Goal: Task Accomplishment & Management: Manage account settings

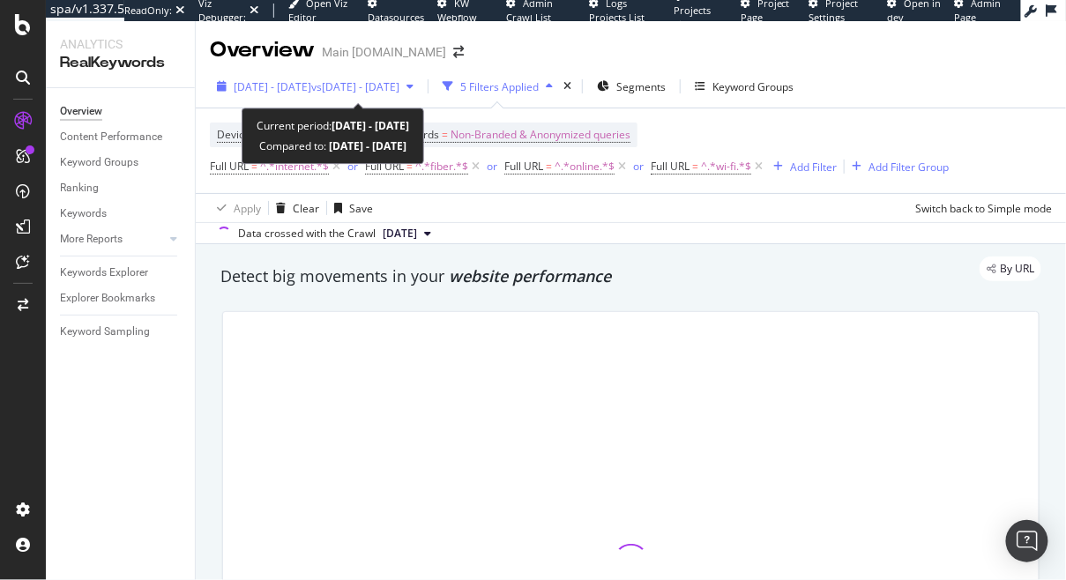
click at [257, 82] on span "[DATE] - [DATE]" at bounding box center [273, 86] width 78 height 15
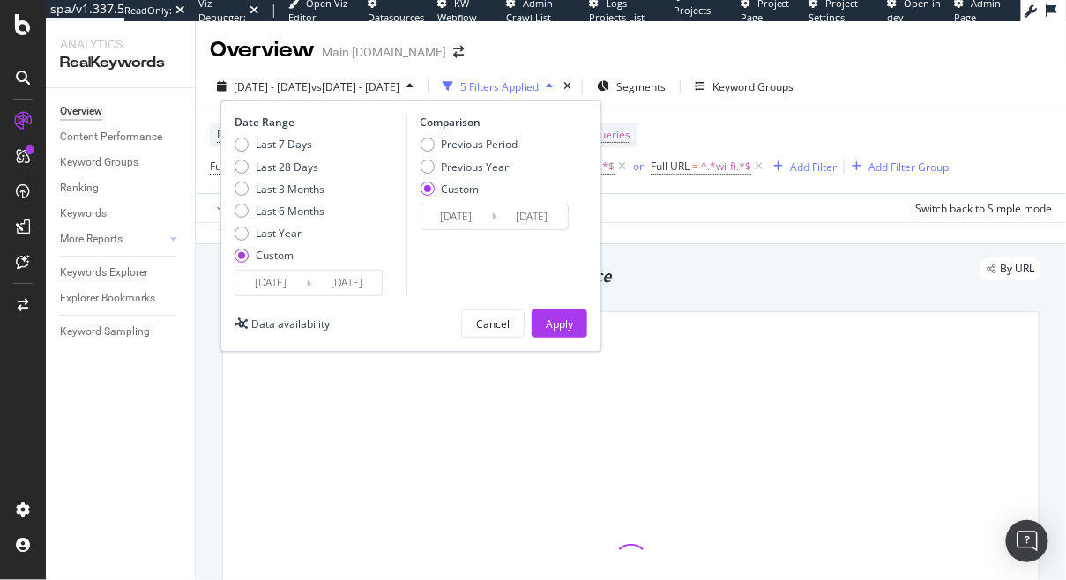
click at [255, 279] on input "[DATE]" at bounding box center [270, 283] width 71 height 25
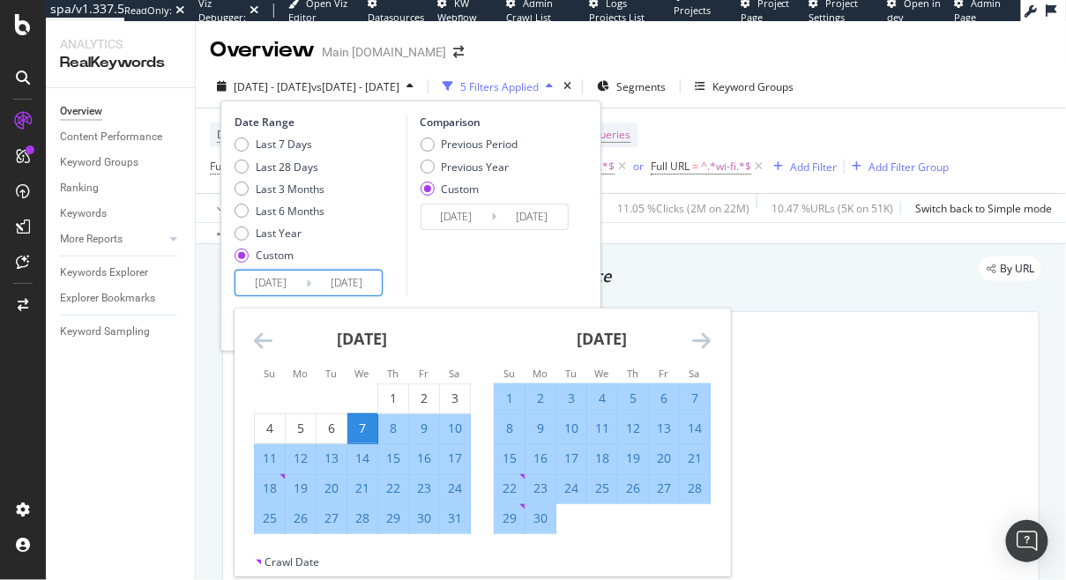
click at [266, 340] on icon "Move backward to switch to the previous month." at bounding box center [263, 340] width 19 height 21
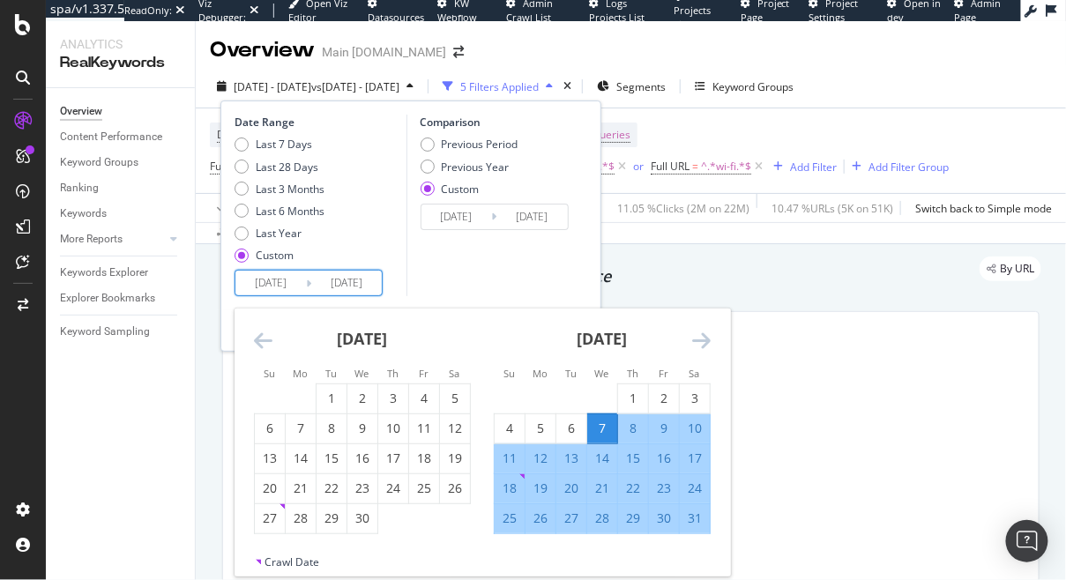
click at [266, 340] on icon "Move backward to switch to the previous month." at bounding box center [263, 340] width 19 height 21
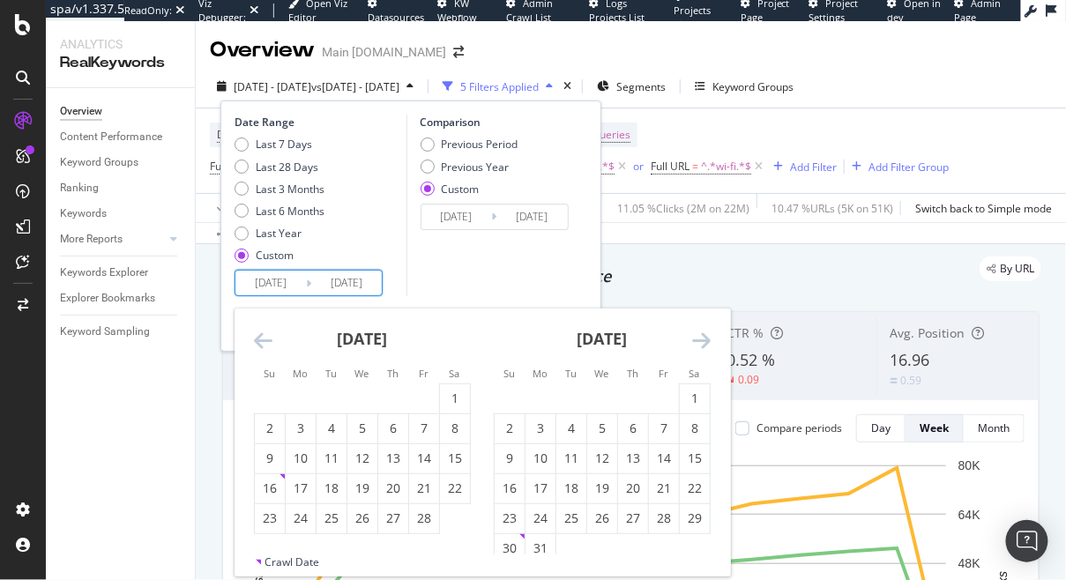
click at [266, 340] on icon "Move backward to switch to the previous month." at bounding box center [263, 340] width 19 height 21
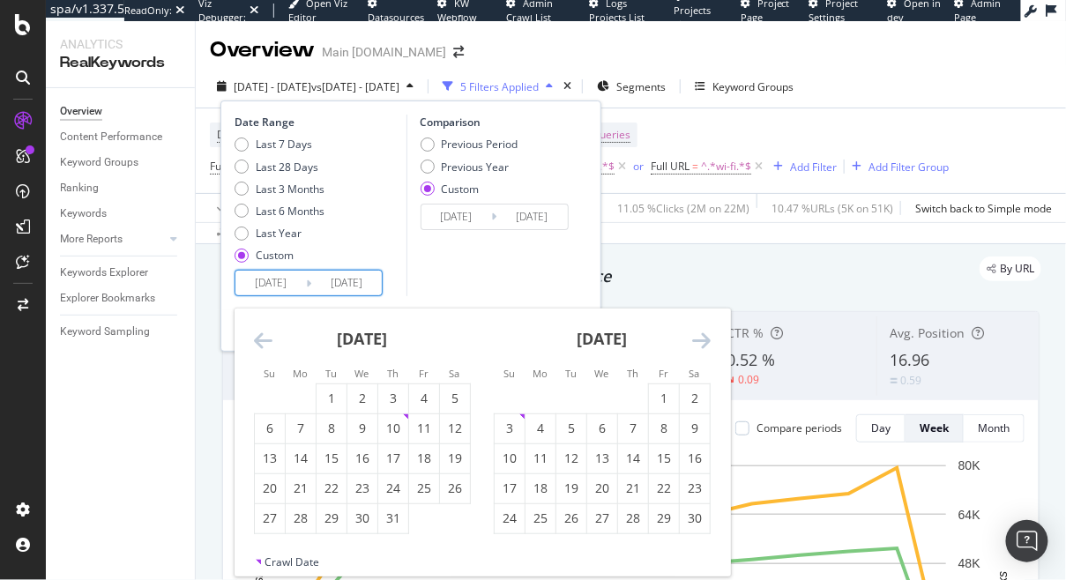
click at [266, 340] on icon "Move backward to switch to the previous month." at bounding box center [263, 340] width 19 height 21
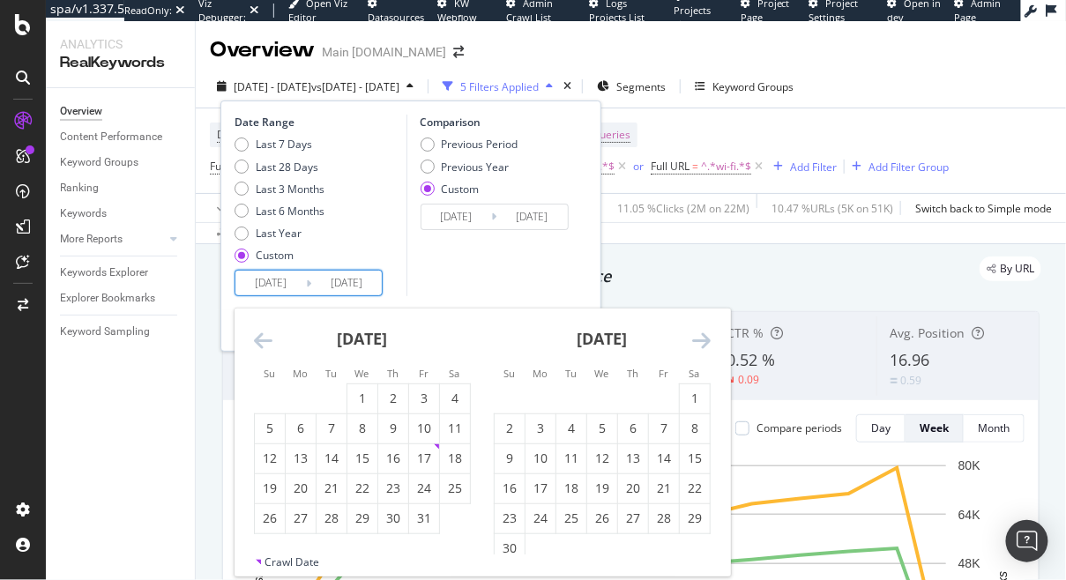
click at [266, 340] on icon "Move backward to switch to the previous month." at bounding box center [263, 340] width 19 height 21
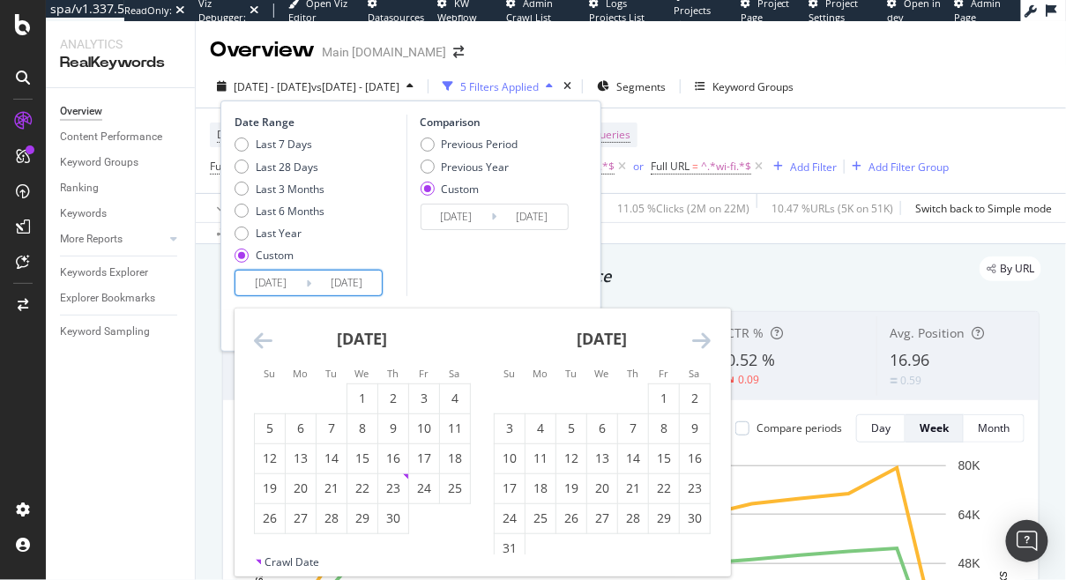
click at [266, 340] on icon "Move backward to switch to the previous month." at bounding box center [263, 340] width 19 height 21
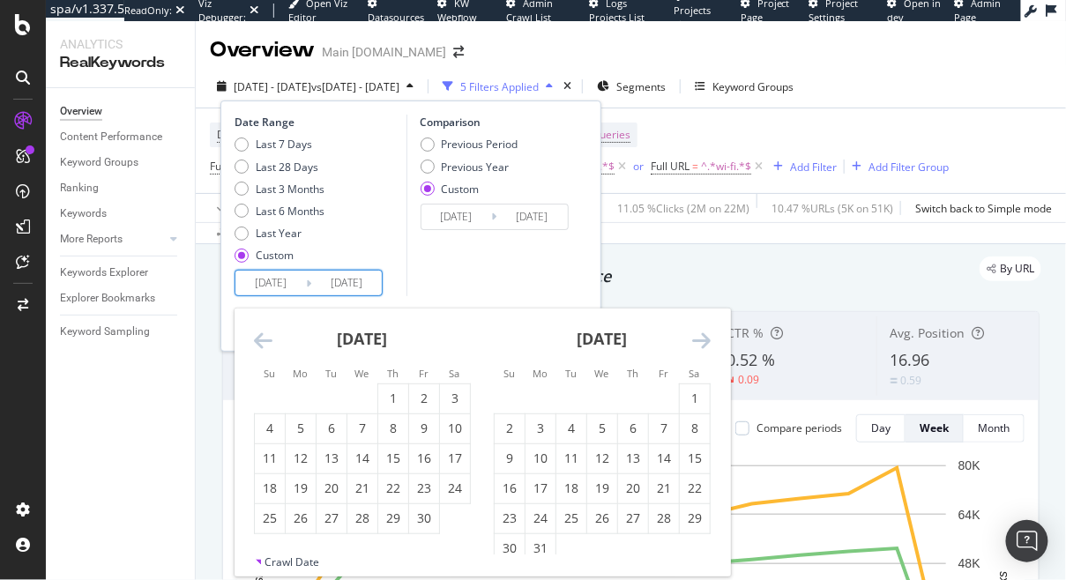
click at [266, 340] on icon "Move backward to switch to the previous month." at bounding box center [263, 340] width 19 height 21
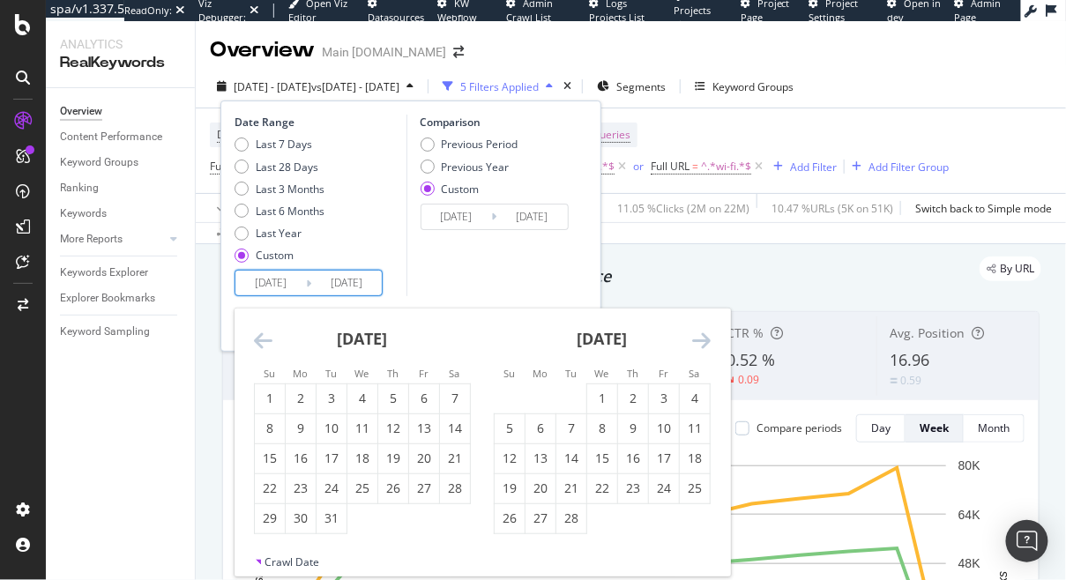
click at [266, 340] on icon "Move backward to switch to the previous month." at bounding box center [263, 340] width 19 height 21
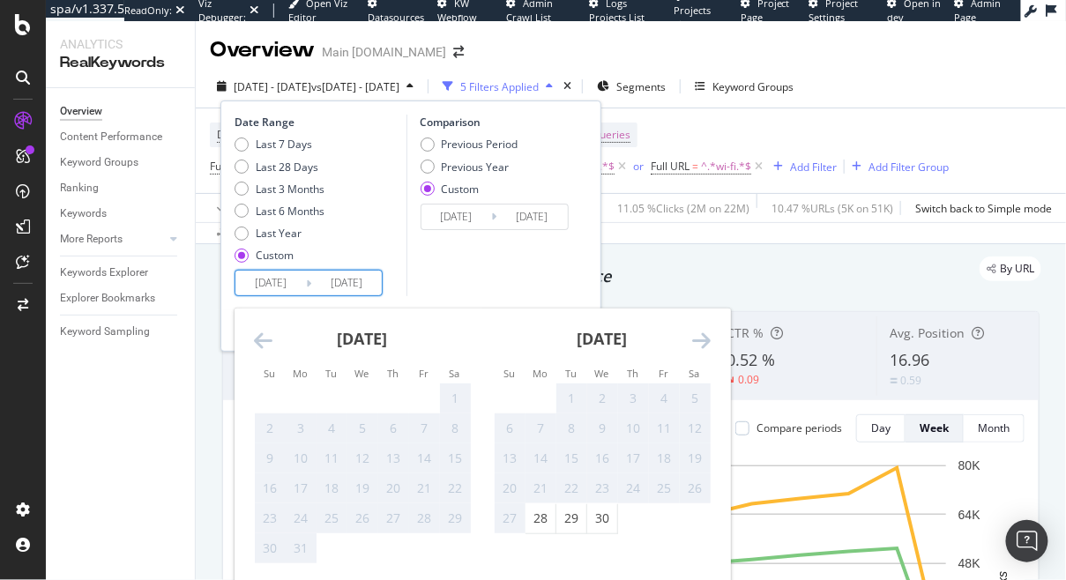
click at [266, 340] on icon "Move backward to switch to the previous month." at bounding box center [263, 340] width 19 height 21
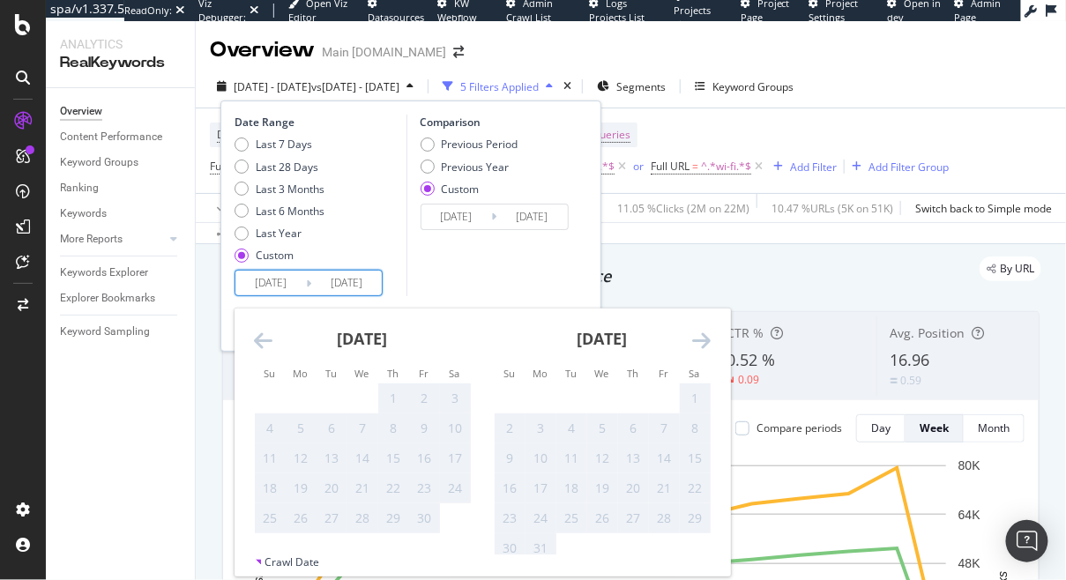
click at [704, 337] on icon "Move forward to switch to the next month." at bounding box center [701, 340] width 19 height 21
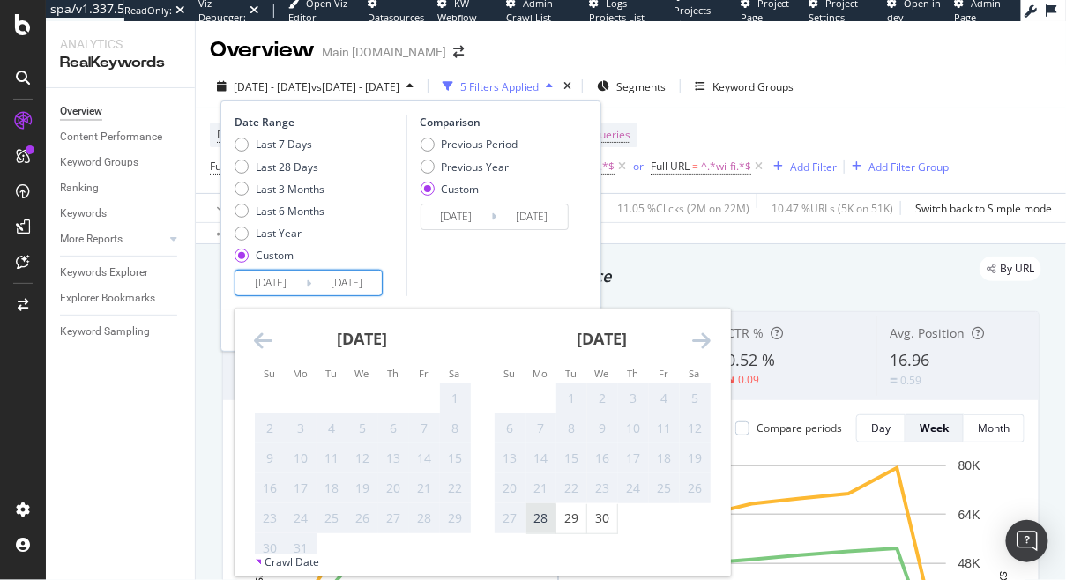
click at [546, 526] on div "28" at bounding box center [540, 519] width 30 height 18
type input "[DATE]"
